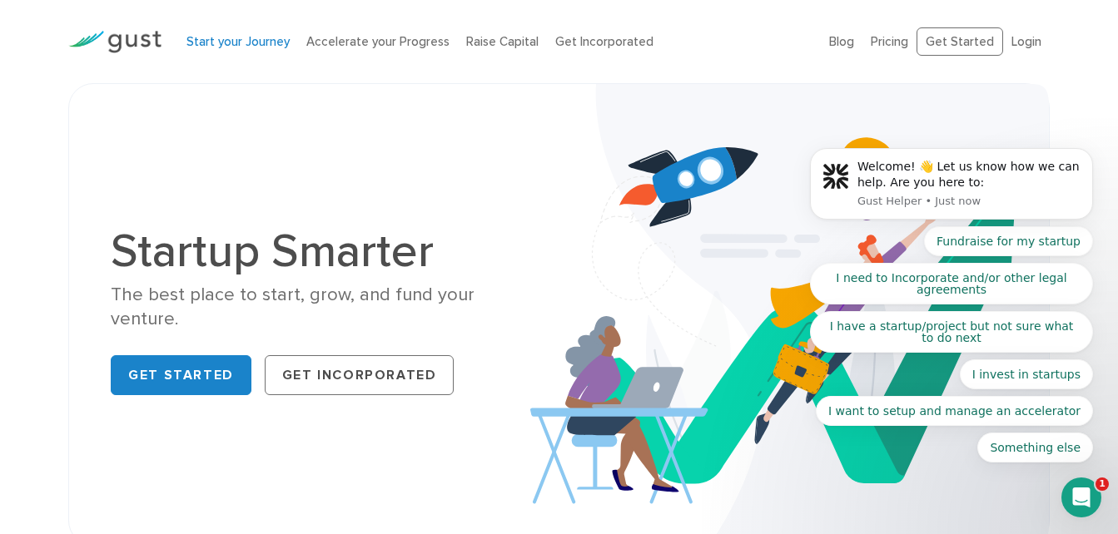
click at [238, 48] on link "Start your Journey" at bounding box center [237, 41] width 103 height 15
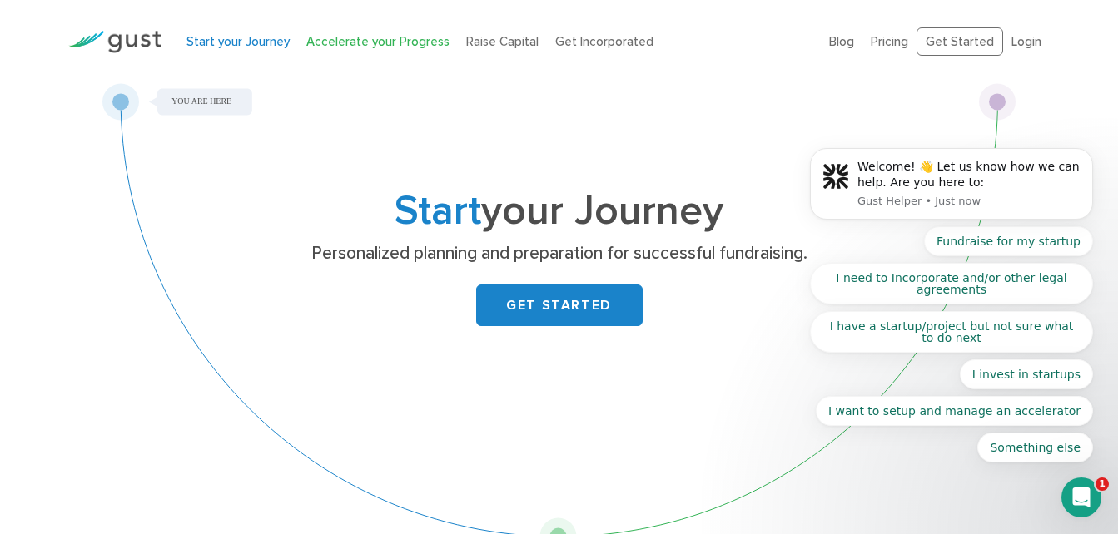
click at [332, 46] on link "Accelerate your Progress" at bounding box center [377, 41] width 143 height 15
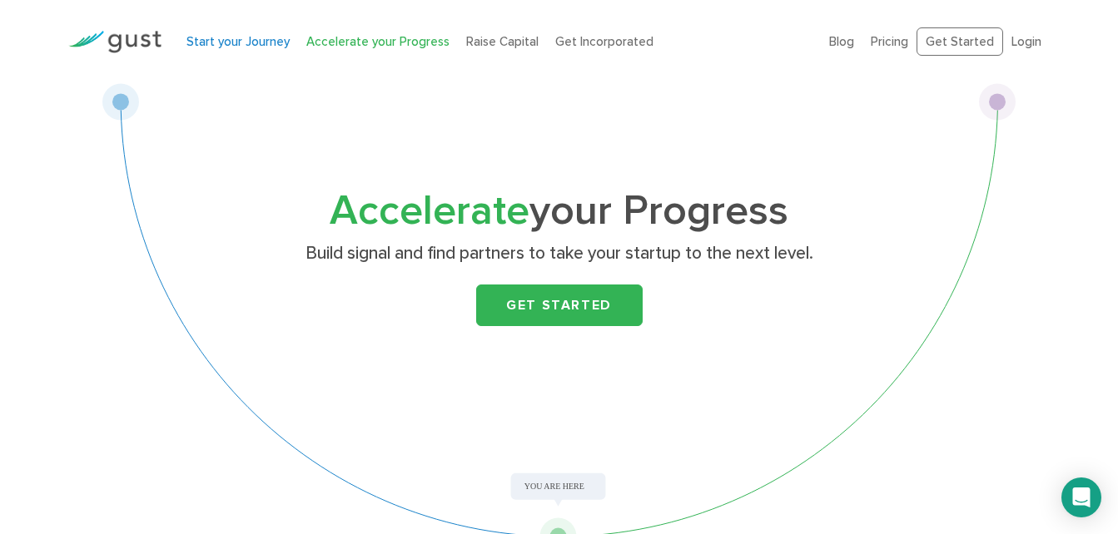
click at [206, 39] on link "Start your Journey" at bounding box center [237, 41] width 103 height 15
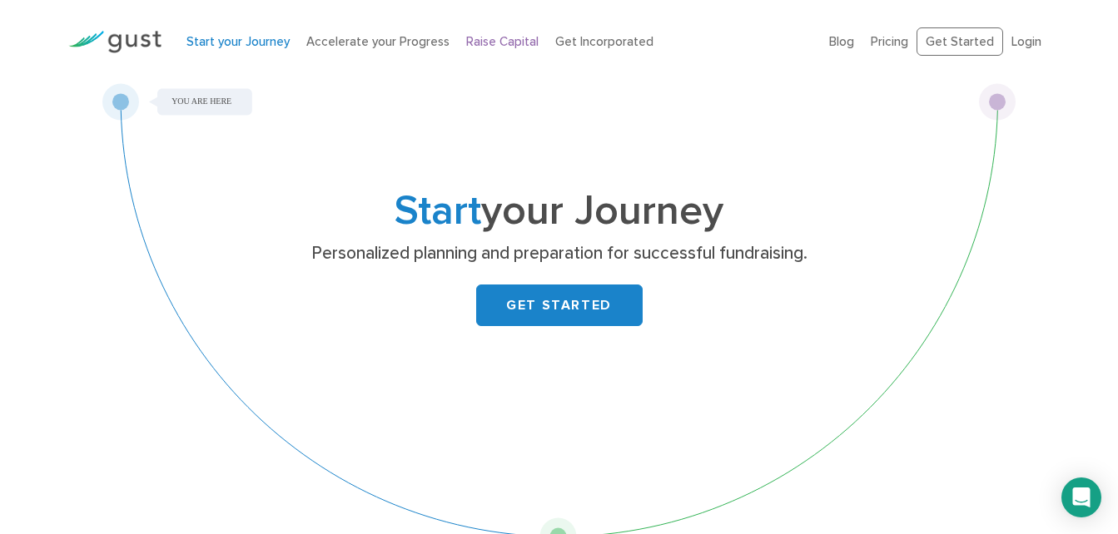
click at [508, 42] on link "Raise Capital" at bounding box center [502, 41] width 72 height 15
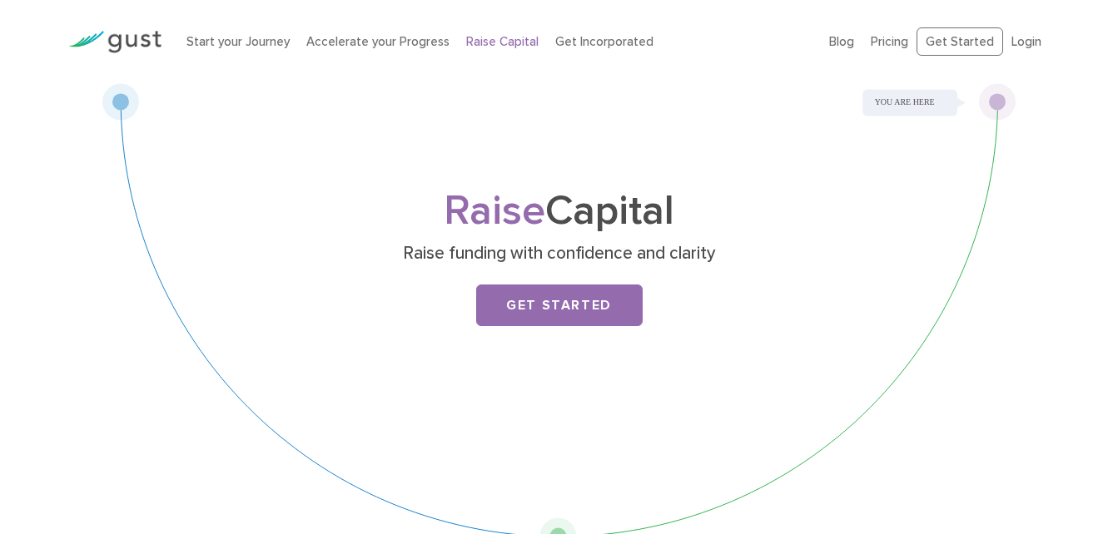
click at [416, 36] on link "Accelerate your Progress" at bounding box center [377, 41] width 143 height 15
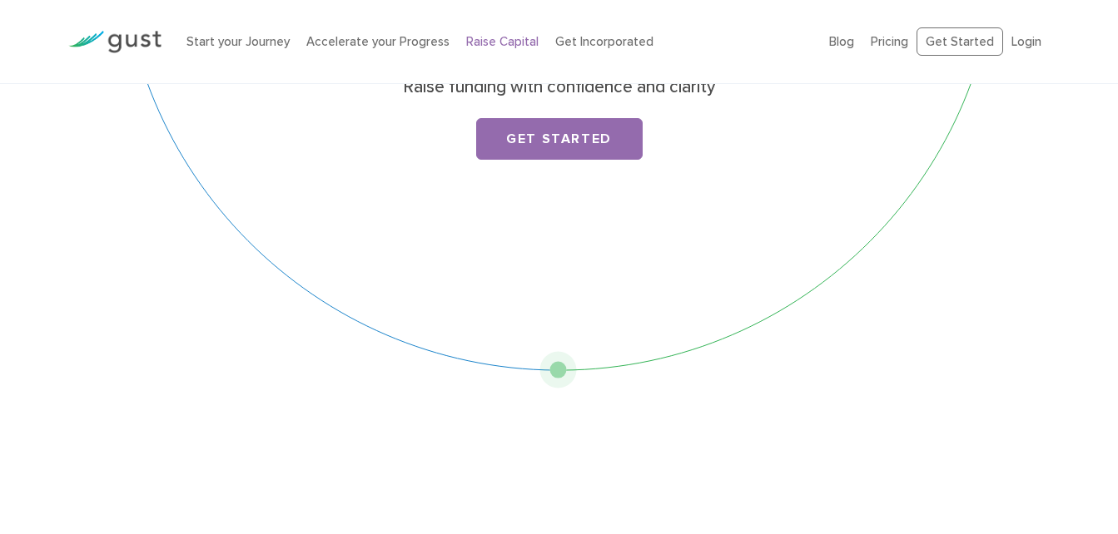
scroll to position [83, 0]
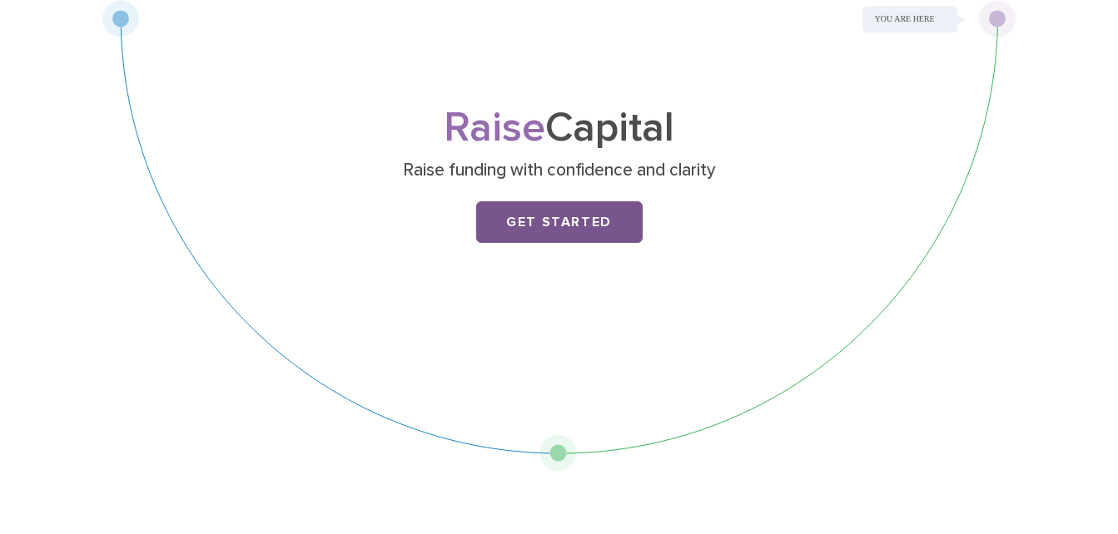
click at [529, 233] on link "Get Started" at bounding box center [559, 222] width 167 height 42
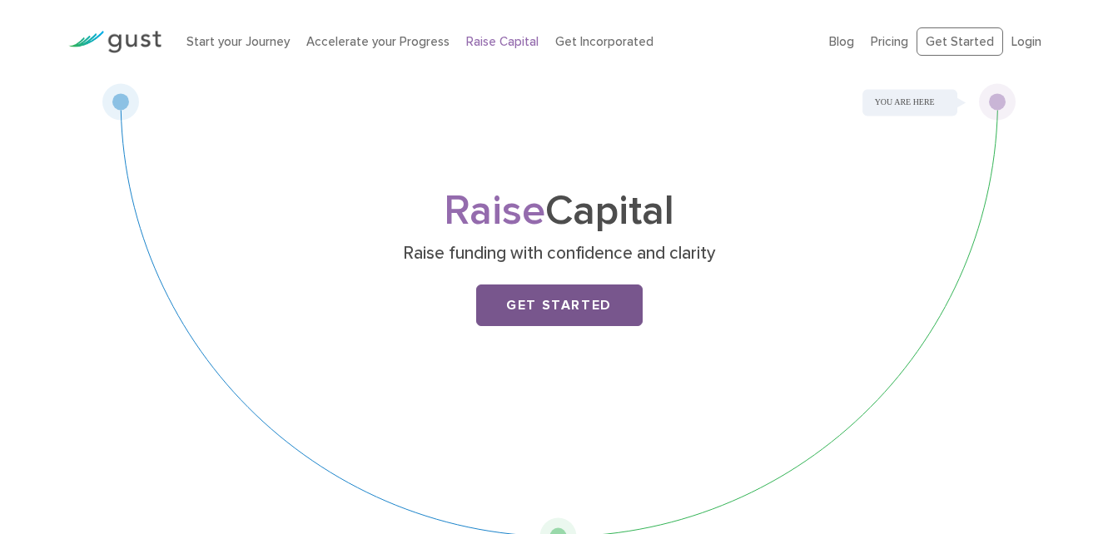
click at [574, 301] on link "Get Started" at bounding box center [559, 306] width 167 height 42
